Goal: Task Accomplishment & Management: Complete application form

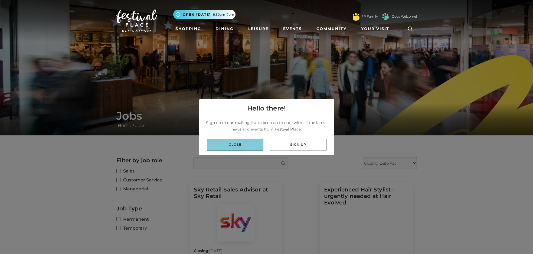
click at [250, 145] on link "Close" at bounding box center [235, 145] width 57 height 12
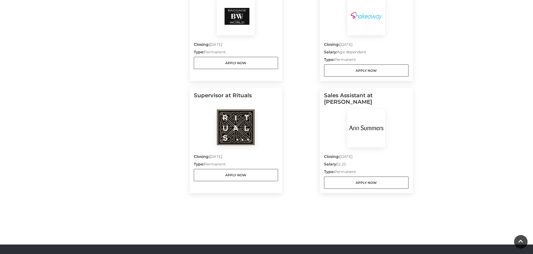
scroll to position [437, 0]
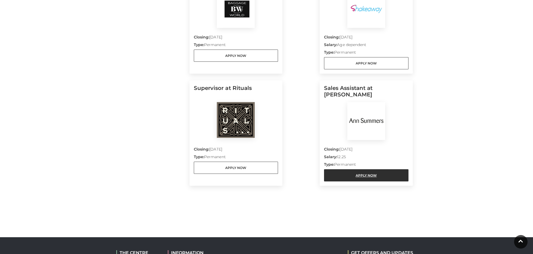
click at [356, 175] on link "Apply Now" at bounding box center [366, 175] width 84 height 12
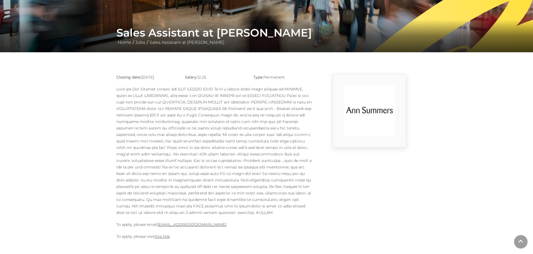
scroll to position [142, 0]
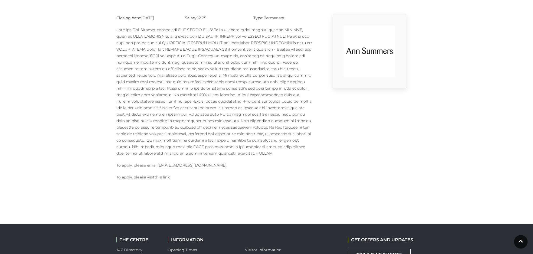
click at [159, 175] on link "this link" at bounding box center [162, 177] width 15 height 5
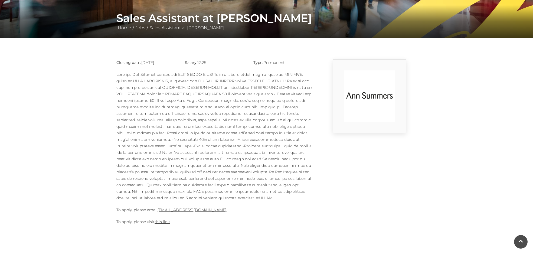
scroll to position [62, 0]
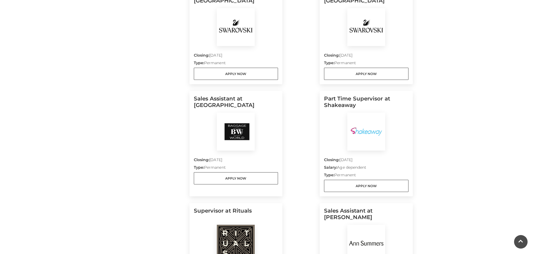
scroll to position [315, 0]
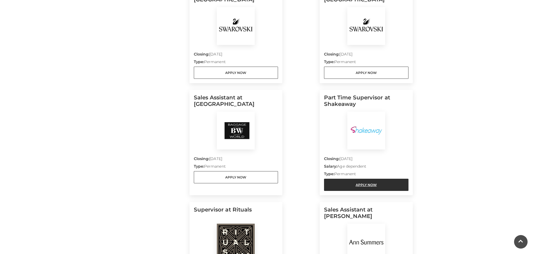
click at [375, 184] on link "Apply Now" at bounding box center [366, 185] width 84 height 12
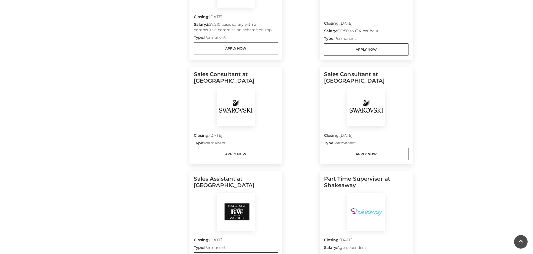
scroll to position [55, 0]
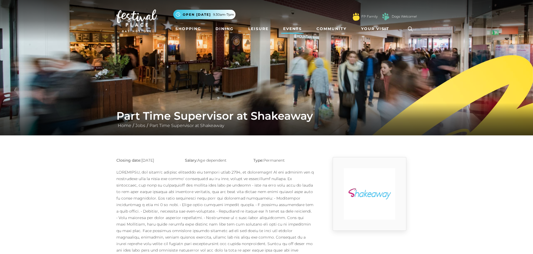
scroll to position [86, 0]
